Goal: Task Accomplishment & Management: Complete application form

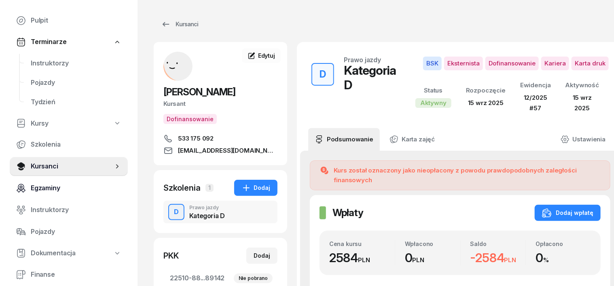
scroll to position [50, 0]
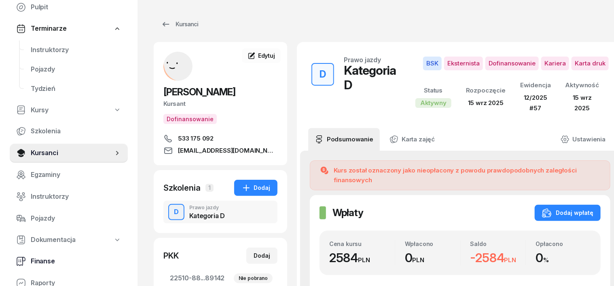
click at [46, 259] on span "Finanse" at bounding box center [76, 261] width 91 height 11
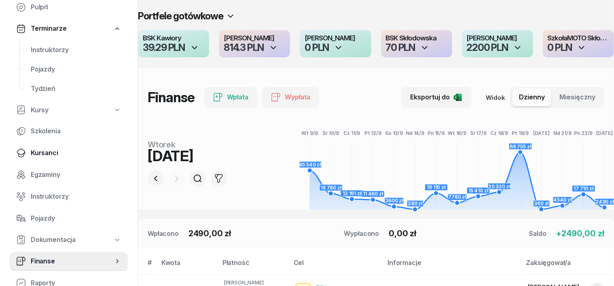
click at [50, 152] on span "Kursanci" at bounding box center [76, 153] width 91 height 11
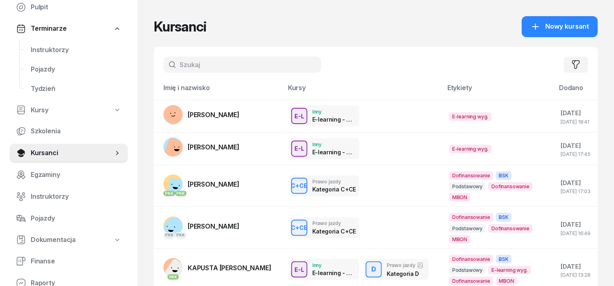
click at [166, 66] on input "text" at bounding box center [242, 65] width 158 height 16
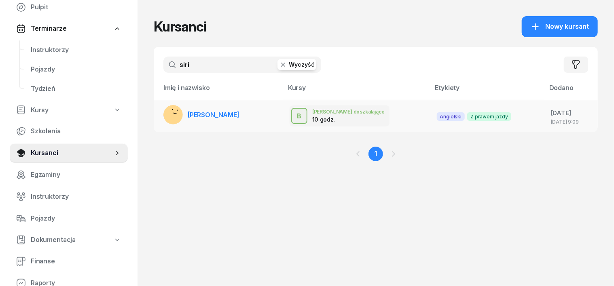
type input "siri"
click at [161, 115] on rect at bounding box center [175, 115] width 28 height 28
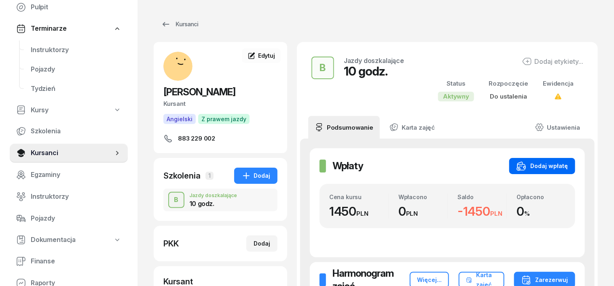
click at [570, 160] on button "Dodaj wpłatę" at bounding box center [542, 166] width 66 height 16
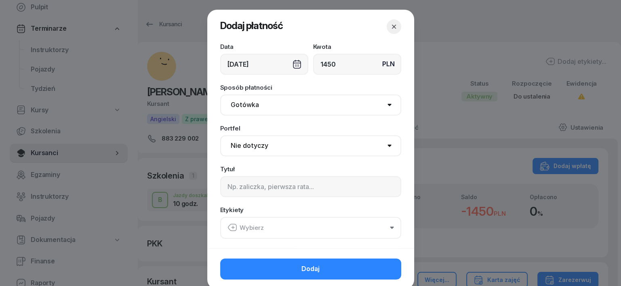
type input "1450"
drag, startPoint x: 243, startPoint y: 106, endPoint x: 241, endPoint y: 110, distance: 4.4
click at [241, 110] on select "Gotówka Karta Przelew Płatności online BLIK" at bounding box center [310, 105] width 181 height 21
select select "transfer"
click at [220, 95] on select "Gotówka Karta Przelew Płatności online BLIK" at bounding box center [310, 105] width 181 height 21
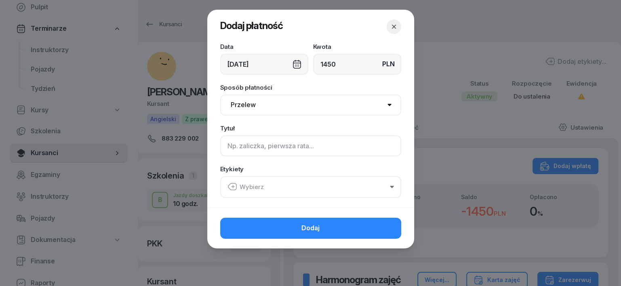
drag, startPoint x: 225, startPoint y: 149, endPoint x: 219, endPoint y: 149, distance: 6.1
click at [223, 149] on input at bounding box center [310, 145] width 181 height 21
type input "b"
type input "B"
click at [233, 186] on icon "button" at bounding box center [233, 187] width 10 height 10
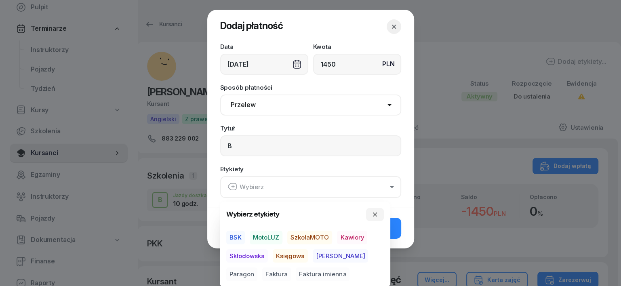
click at [277, 234] on span "MotoLUZ" at bounding box center [266, 238] width 33 height 14
click at [293, 254] on span "Księgowa" at bounding box center [290, 256] width 35 height 14
click at [258, 268] on span "Paragon" at bounding box center [241, 275] width 31 height 14
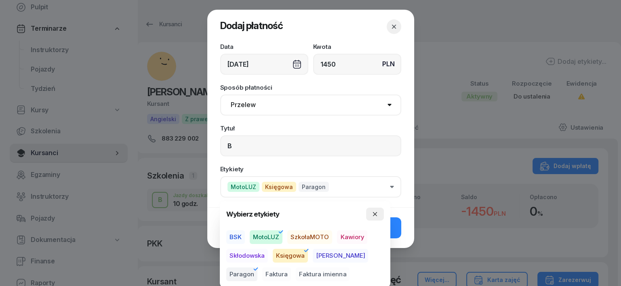
click at [376, 211] on icon "button" at bounding box center [375, 214] width 6 height 6
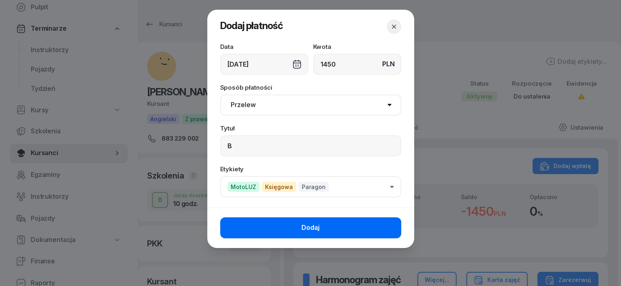
click at [323, 228] on button "Dodaj" at bounding box center [310, 227] width 181 height 21
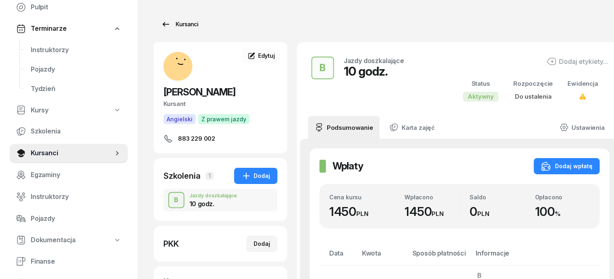
click at [170, 25] on div "Kursanci" at bounding box center [179, 24] width 37 height 10
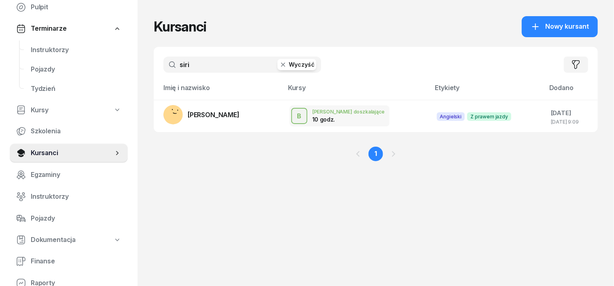
click at [180, 65] on input "siri" at bounding box center [242, 65] width 158 height 16
type input "s"
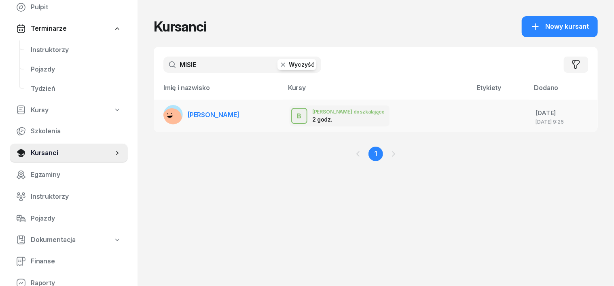
type input "MISIE"
click at [159, 113] on rect at bounding box center [171, 117] width 25 height 25
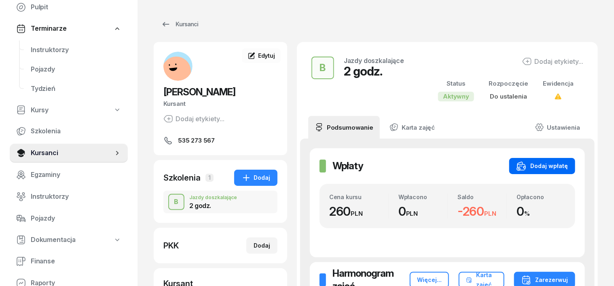
click at [564, 166] on div "Dodaj wpłatę" at bounding box center [541, 166] width 51 height 10
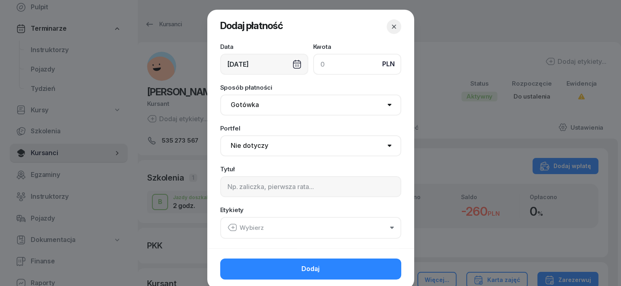
click at [315, 65] on input at bounding box center [357, 64] width 88 height 21
type input "260"
click at [243, 103] on select "Gotówka Karta Przelew Płatności online BLIK" at bounding box center [310, 105] width 181 height 21
select select "transfer"
click at [220, 95] on select "Gotówka Karta Przelew Płatności online BLIK" at bounding box center [310, 105] width 181 height 21
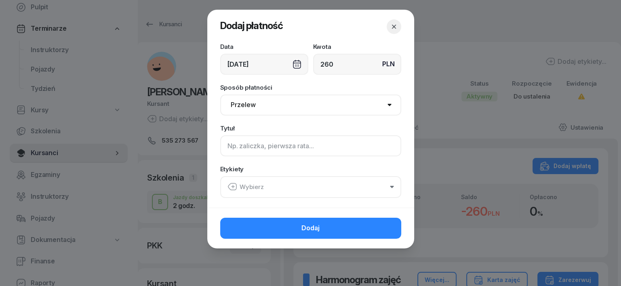
click at [236, 147] on input at bounding box center [310, 145] width 181 height 21
type input "B"
click at [238, 184] on div "Wybierz" at bounding box center [246, 187] width 36 height 11
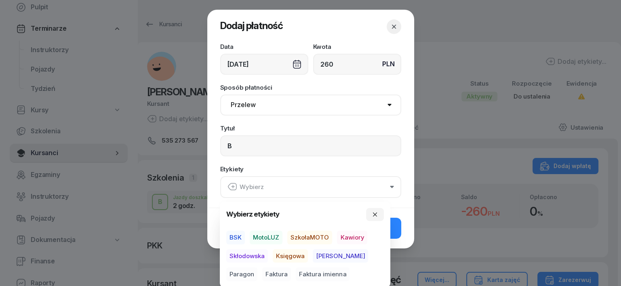
drag, startPoint x: 269, startPoint y: 237, endPoint x: 296, endPoint y: 252, distance: 31.5
click at [277, 241] on span "MotoLUZ" at bounding box center [266, 238] width 33 height 14
click at [303, 258] on span "Księgowa" at bounding box center [290, 256] width 35 height 14
click at [258, 268] on span "Paragon" at bounding box center [241, 275] width 31 height 14
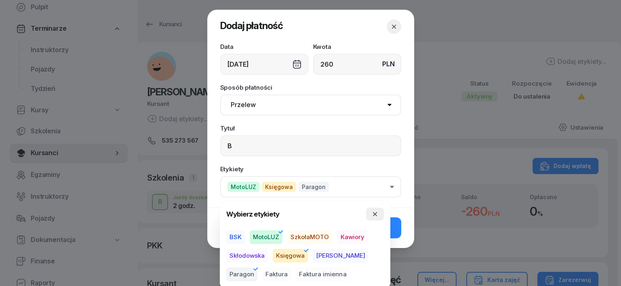
click at [375, 211] on icon "button" at bounding box center [375, 214] width 6 height 6
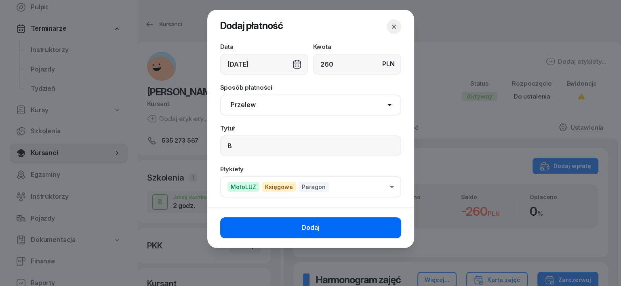
click at [389, 222] on button "Dodaj" at bounding box center [310, 227] width 181 height 21
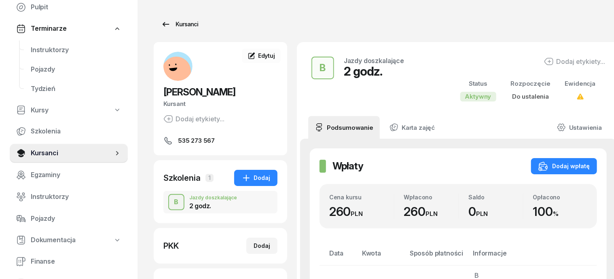
click at [165, 25] on div "Kursanci" at bounding box center [179, 24] width 37 height 10
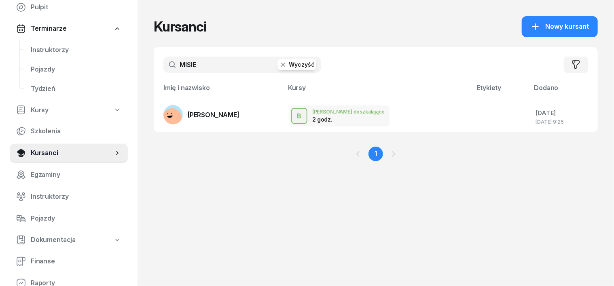
click at [277, 63] on button "Wyczyść" at bounding box center [296, 64] width 39 height 11
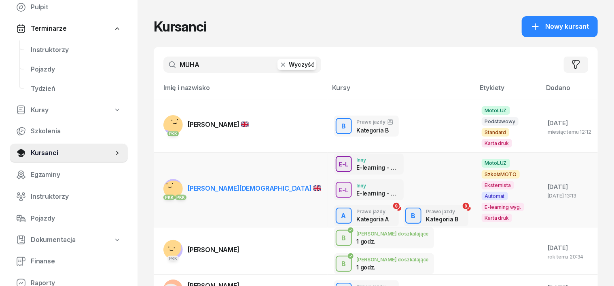
type input "MUHA"
click at [158, 177] on rect at bounding box center [174, 193] width 32 height 32
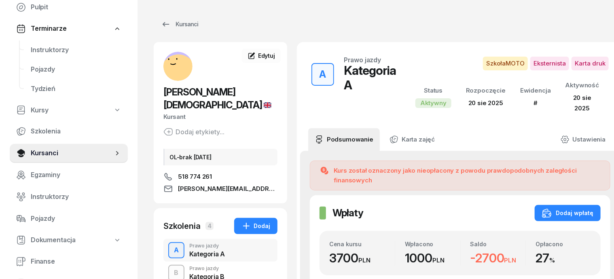
click at [171, 243] on div "A" at bounding box center [176, 250] width 11 height 14
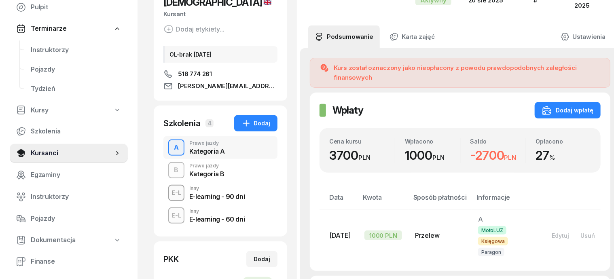
scroll to position [101, 0]
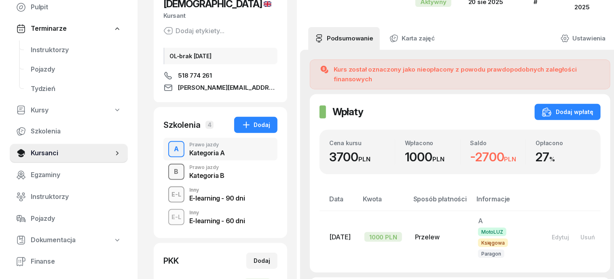
click at [171, 165] on div "B" at bounding box center [176, 172] width 11 height 14
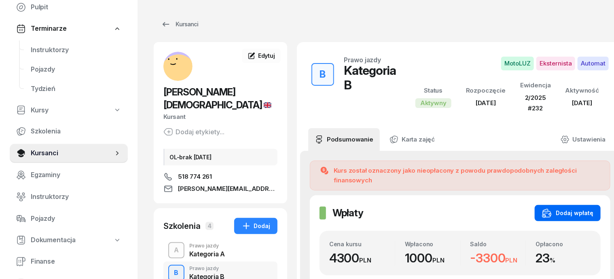
click at [579, 208] on div "Dodaj wpłatę" at bounding box center [567, 213] width 51 height 10
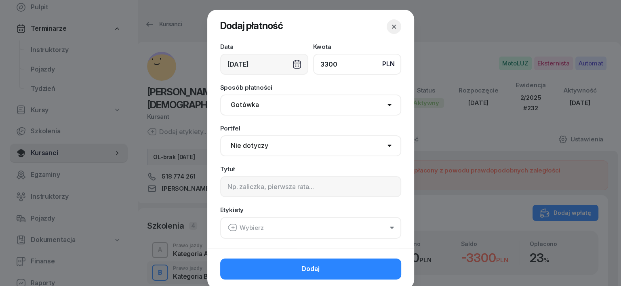
type input "3300"
click at [249, 105] on select "Gotówka Karta Przelew Płatności online BLIK" at bounding box center [310, 105] width 181 height 21
select select "transfer"
click at [220, 95] on select "Gotówka Karta Przelew Płatności online BLIK" at bounding box center [310, 105] width 181 height 21
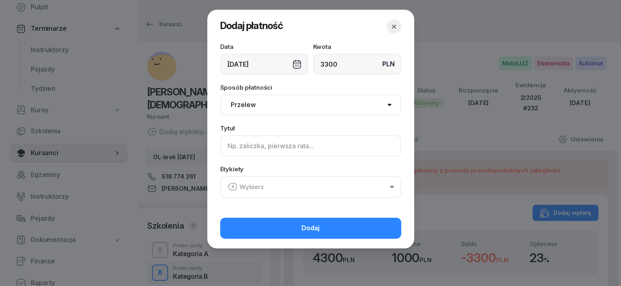
drag, startPoint x: 223, startPoint y: 147, endPoint x: 247, endPoint y: 148, distance: 24.7
click at [223, 147] on input at bounding box center [310, 145] width 181 height 21
type input "B"
click at [230, 187] on icon "button" at bounding box center [233, 187] width 10 height 10
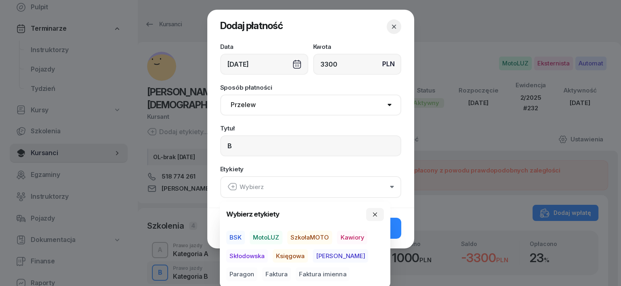
drag, startPoint x: 267, startPoint y: 233, endPoint x: 281, endPoint y: 242, distance: 16.9
click at [271, 234] on span "MotoLUZ" at bounding box center [266, 238] width 33 height 14
drag, startPoint x: 298, startPoint y: 254, endPoint x: 314, endPoint y: 258, distance: 16.3
click at [298, 254] on span "Księgowa" at bounding box center [290, 256] width 35 height 14
click at [258, 268] on span "Paragon" at bounding box center [241, 275] width 31 height 14
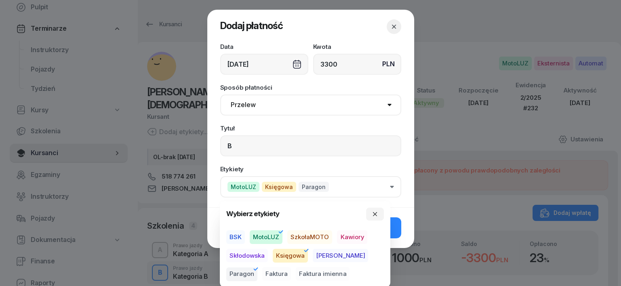
drag, startPoint x: 374, startPoint y: 217, endPoint x: 386, endPoint y: 226, distance: 14.9
click at [375, 218] on button "button" at bounding box center [375, 214] width 18 height 13
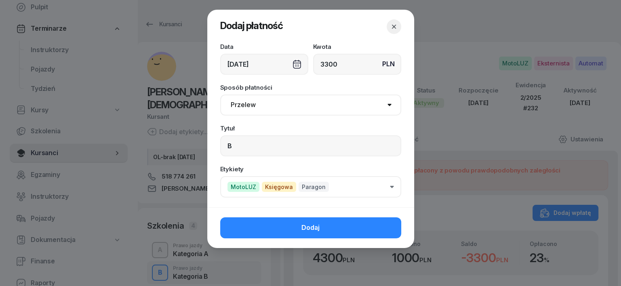
click at [386, 226] on button "Dodaj" at bounding box center [310, 227] width 181 height 21
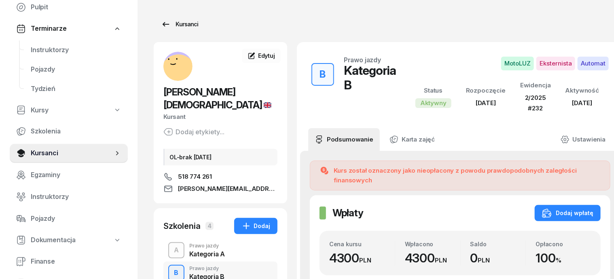
click at [176, 23] on div "Kursanci" at bounding box center [179, 24] width 37 height 10
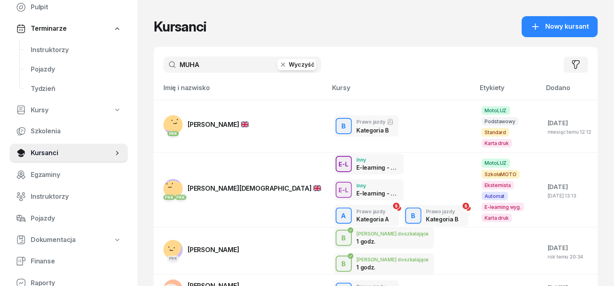
click at [279, 65] on icon "button" at bounding box center [283, 65] width 8 height 8
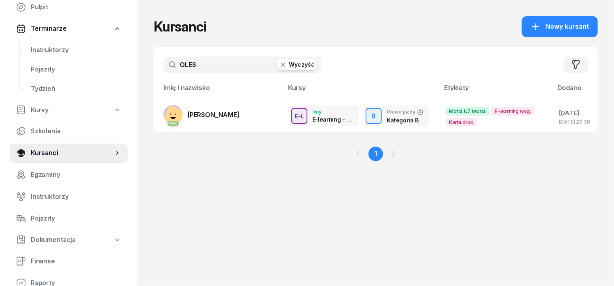
type input "OLES"
click at [279, 66] on icon "button" at bounding box center [283, 65] width 8 height 8
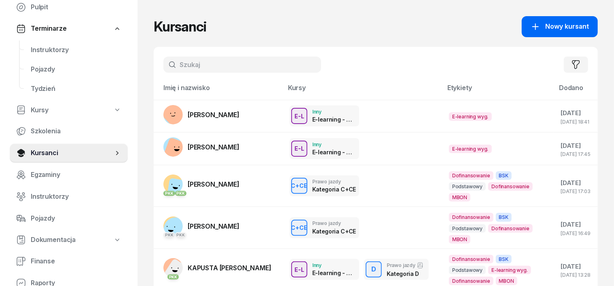
click at [564, 21] on button "Nowy kursant" at bounding box center [560, 26] width 76 height 21
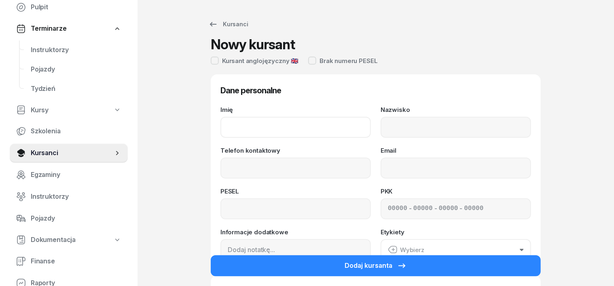
click at [220, 126] on input "Imię" at bounding box center [295, 127] width 150 height 21
type input "[PERSON_NAME]"
click at [385, 130] on input "Nazwisko" at bounding box center [455, 127] width 150 height 21
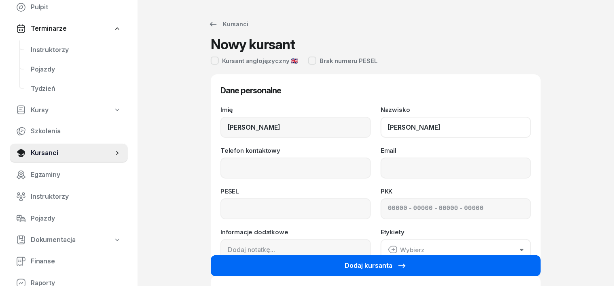
type input "[PERSON_NAME]"
click at [306, 262] on button "Dodaj kursanta" at bounding box center [376, 265] width 330 height 21
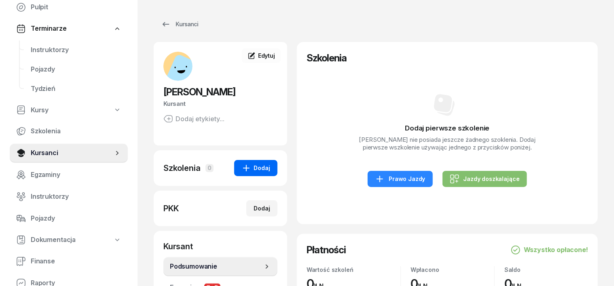
click at [251, 165] on div "Dodaj" at bounding box center [255, 168] width 29 height 10
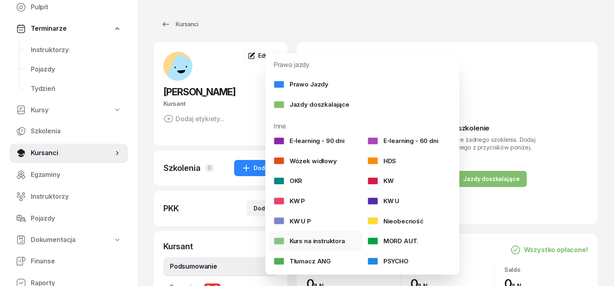
click at [281, 243] on div at bounding box center [278, 241] width 11 height 8
select select
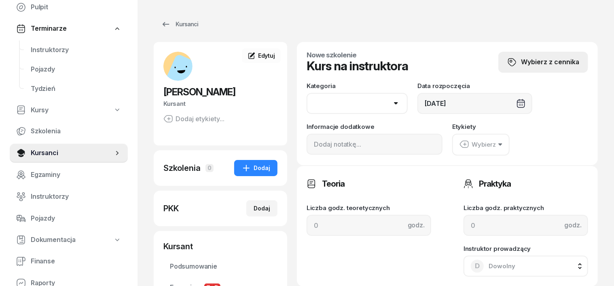
click at [548, 65] on div "Wybierz z cennika" at bounding box center [543, 62] width 72 height 11
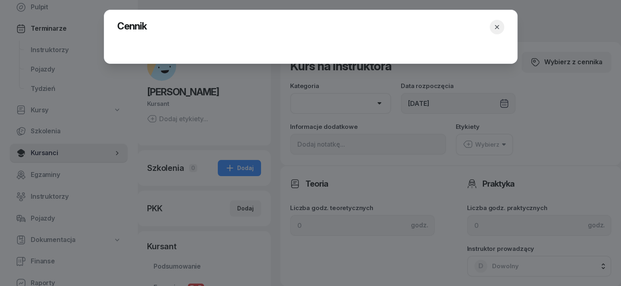
click at [496, 25] on icon "button" at bounding box center [497, 27] width 4 height 4
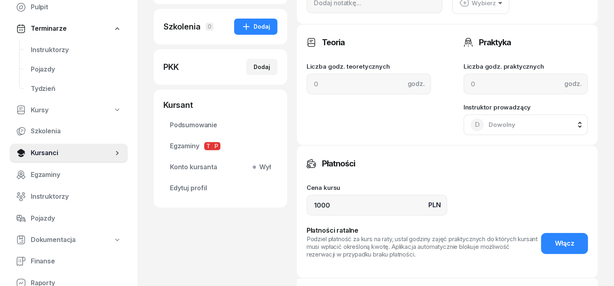
scroll to position [202, 0]
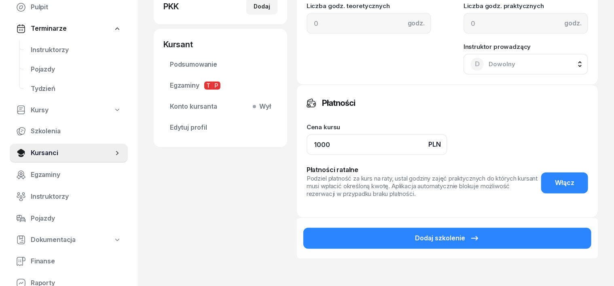
click at [315, 142] on input "1000" at bounding box center [376, 144] width 141 height 21
type input "1"
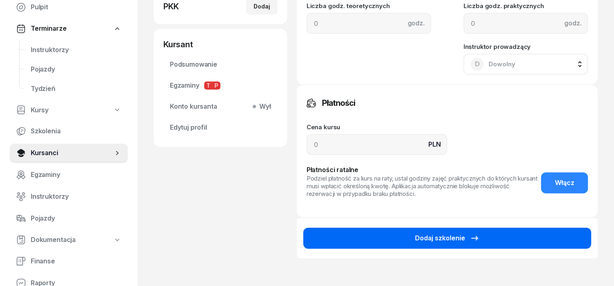
click at [506, 234] on button "Dodaj szkolenie" at bounding box center [447, 238] width 288 height 21
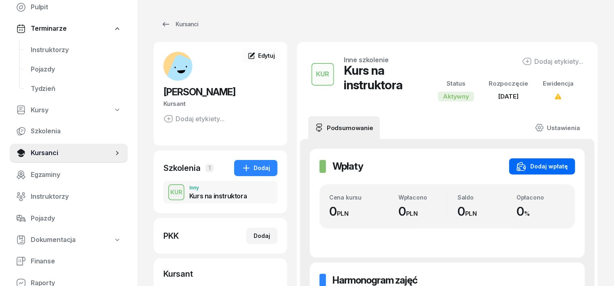
click at [568, 163] on div "Dodaj wpłatę" at bounding box center [541, 167] width 51 height 10
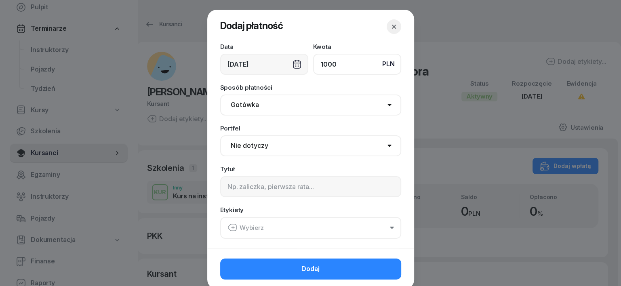
type input "1000"
click at [231, 105] on select "Gotówka Karta Przelew Płatności online BLIK" at bounding box center [310, 105] width 181 height 21
select select "transfer"
click at [220, 95] on select "Gotówka Karta Przelew Płatności online BLIK" at bounding box center [310, 105] width 181 height 21
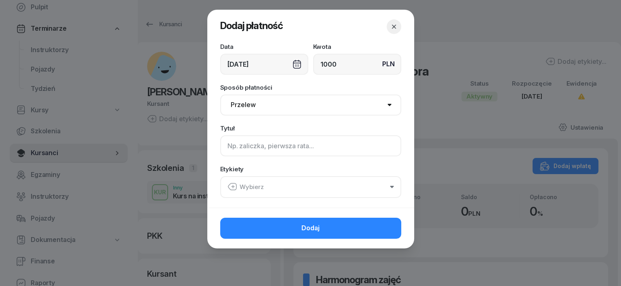
click at [230, 146] on input at bounding box center [310, 145] width 181 height 21
type input "KURS INSTR."
click at [231, 184] on icon "button" at bounding box center [233, 187] width 10 height 10
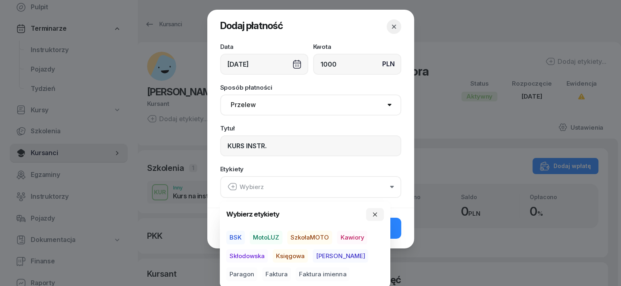
click at [237, 234] on span "BSK" at bounding box center [235, 238] width 19 height 14
drag, startPoint x: 293, startPoint y: 255, endPoint x: 325, endPoint y: 260, distance: 32.6
click at [297, 258] on span "Księgowa" at bounding box center [290, 256] width 35 height 14
click at [258, 268] on span "Paragon" at bounding box center [241, 275] width 31 height 14
click at [377, 210] on button "button" at bounding box center [375, 214] width 18 height 13
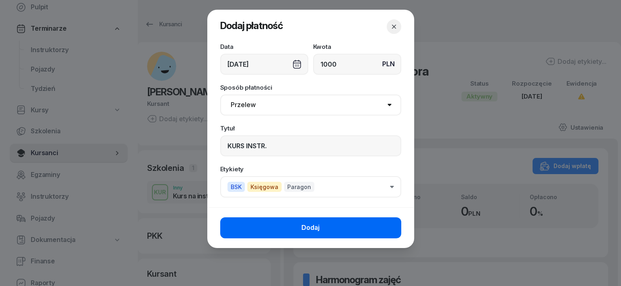
click at [385, 222] on button "Dodaj" at bounding box center [310, 227] width 181 height 21
